Goal: Task Accomplishment & Management: Use online tool/utility

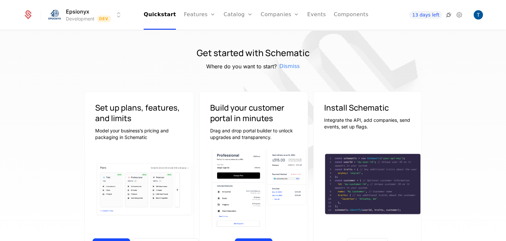
click at [448, 16] on icon at bounding box center [449, 15] width 8 height 8
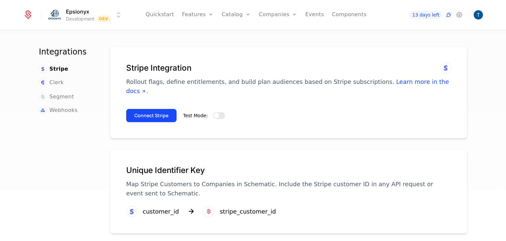
click at [214, 113] on span "button" at bounding box center [216, 115] width 5 height 5
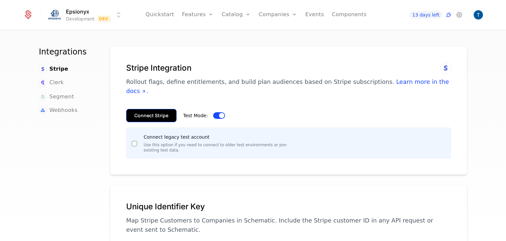
click at [150, 109] on button "Connect Stripe" at bounding box center [151, 115] width 50 height 13
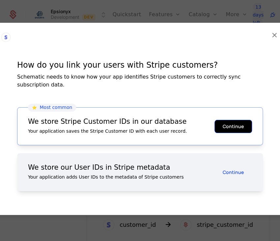
click at [233, 124] on button "Continue" at bounding box center [234, 125] width 38 height 13
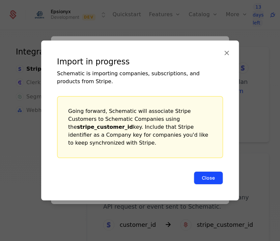
click at [206, 171] on button "Close" at bounding box center [208, 177] width 29 height 13
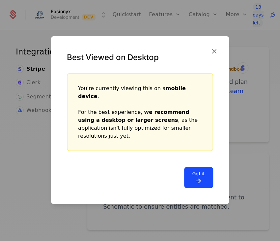
click at [206, 170] on button "Got it" at bounding box center [198, 177] width 29 height 21
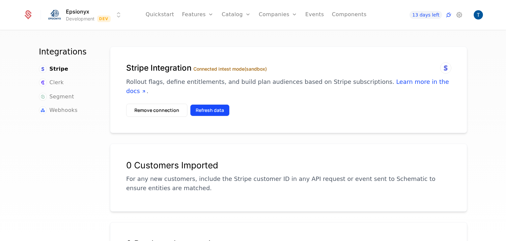
click at [202, 104] on button "Refresh data" at bounding box center [210, 110] width 40 height 12
